Goal: Task Accomplishment & Management: Use online tool/utility

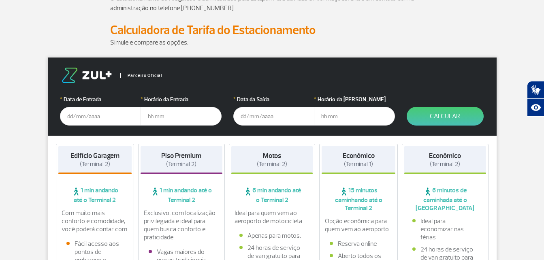
scroll to position [112, 0]
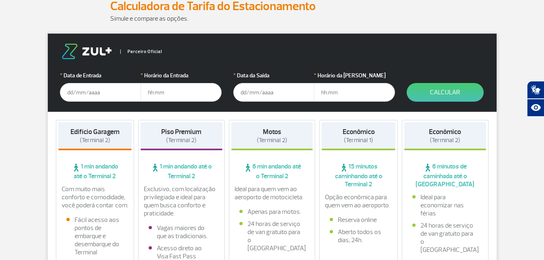
click at [103, 95] on input "text" at bounding box center [100, 92] width 81 height 19
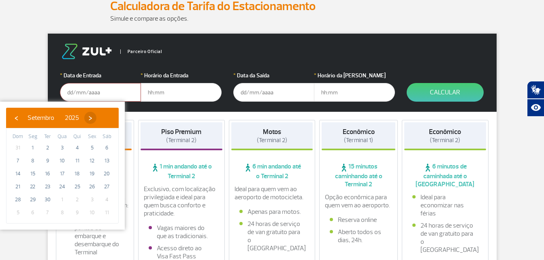
click at [96, 117] on span "›" at bounding box center [90, 118] width 12 height 12
click at [92, 117] on span "›" at bounding box center [85, 118] width 12 height 12
click at [98, 117] on span "›" at bounding box center [92, 118] width 12 height 12
click at [30, 185] on span "22" at bounding box center [32, 186] width 13 height 13
type input "[DATE]"
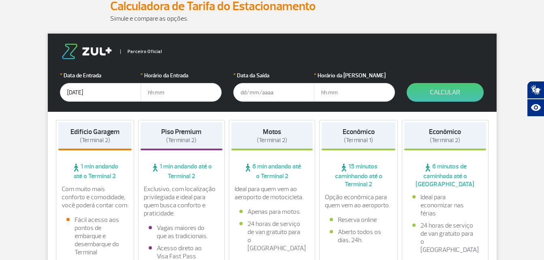
click at [259, 88] on input "text" at bounding box center [274, 92] width 81 height 19
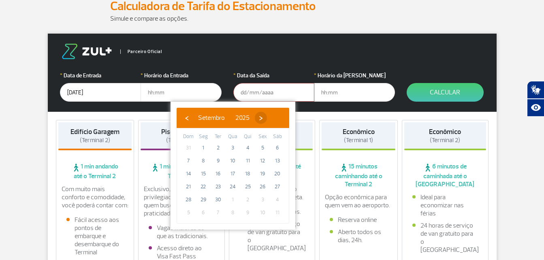
click at [267, 116] on span "›" at bounding box center [261, 118] width 12 height 12
click at [262, 116] on span "›" at bounding box center [256, 118] width 12 height 12
click at [268, 116] on span "›" at bounding box center [262, 118] width 12 height 12
click at [189, 201] on span "28" at bounding box center [188, 199] width 13 height 13
type input "[DATE]"
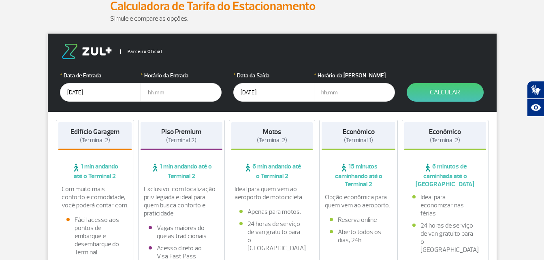
click at [208, 97] on input "text" at bounding box center [181, 92] width 81 height 19
click at [161, 88] on input "text" at bounding box center [181, 92] width 81 height 19
type input "22:00"
click at [332, 88] on input "text" at bounding box center [354, 92] width 81 height 19
type input "17:00"
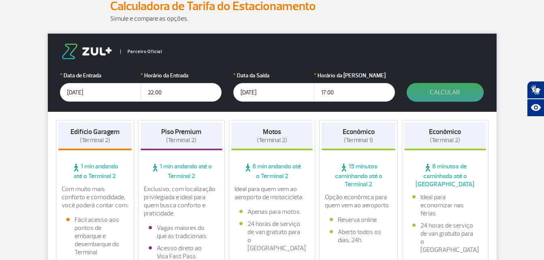
click at [467, 94] on button "Calcular" at bounding box center [445, 92] width 77 height 19
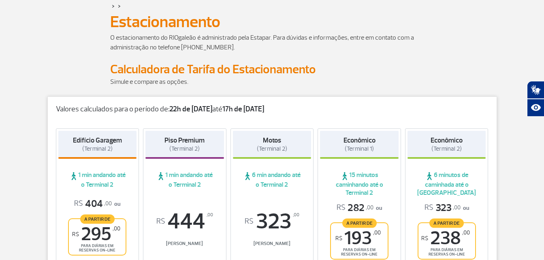
scroll to position [0, 0]
